Goal: Transaction & Acquisition: Book appointment/travel/reservation

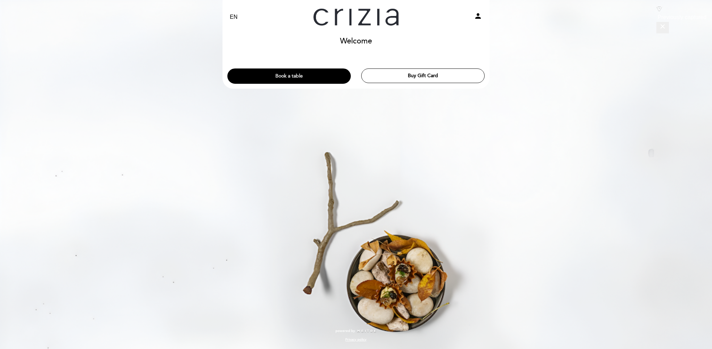
click at [306, 74] on button "Book a table" at bounding box center [288, 75] width 123 height 15
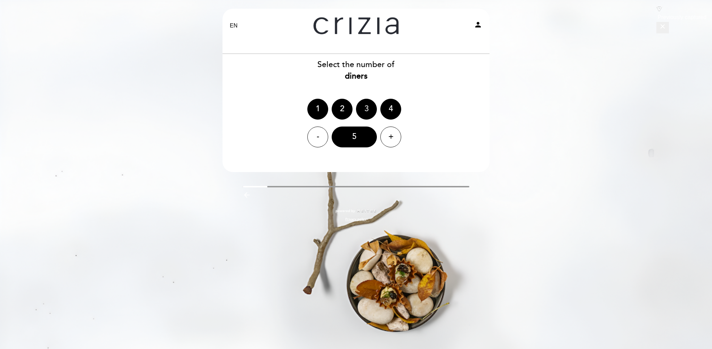
click at [364, 108] on div "3" at bounding box center [366, 109] width 21 height 21
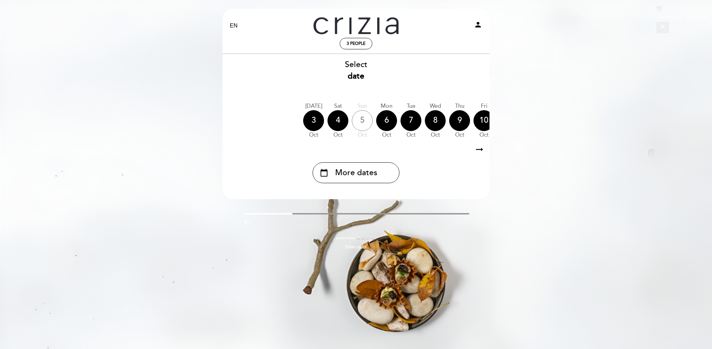
drag, startPoint x: 368, startPoint y: 142, endPoint x: 384, endPoint y: 142, distance: 16.3
click at [384, 142] on div "[DATE] [DATE] [DATE] [DATE] [DATE] [DATE] [DATE] [DATE] [DATE] Sat Oct Sun" at bounding box center [356, 121] width 268 height 44
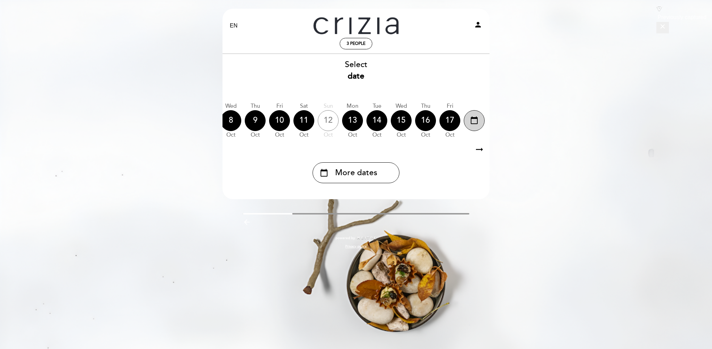
click at [478, 121] on icon "calendar_today" at bounding box center [474, 120] width 8 height 12
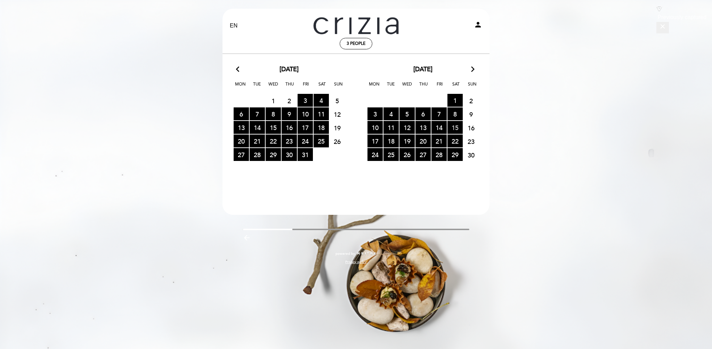
click at [457, 128] on span "15 RESERVATIONS AVAILABLE" at bounding box center [454, 127] width 15 height 13
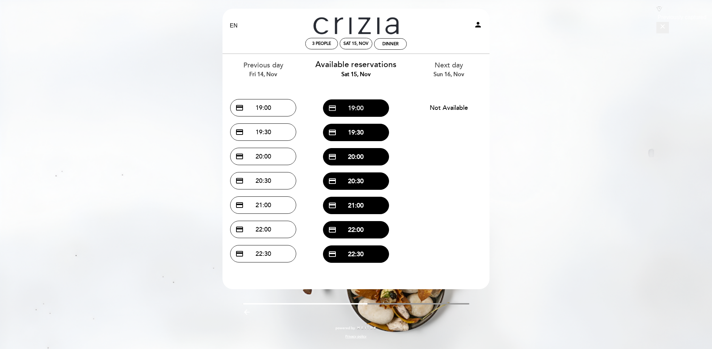
click at [359, 103] on button "credit_card 19:00" at bounding box center [356, 107] width 66 height 17
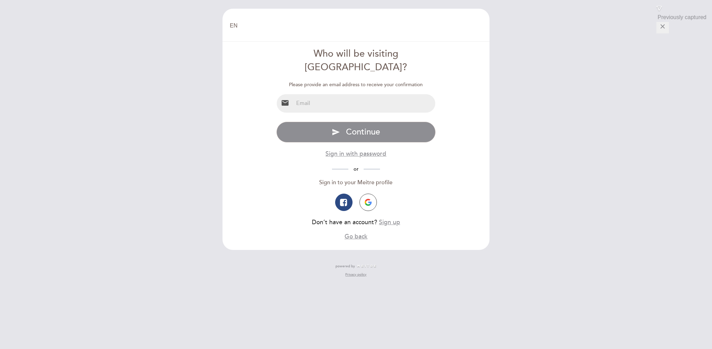
click at [424, 174] on div "Specify email Invalid email type password send Continue Sign in with password o…" at bounding box center [355, 181] width 159 height 119
click at [386, 179] on div "Sign in to your Meitre profile" at bounding box center [355, 183] width 159 height 8
